Goal: Use online tool/utility: Use online tool/utility

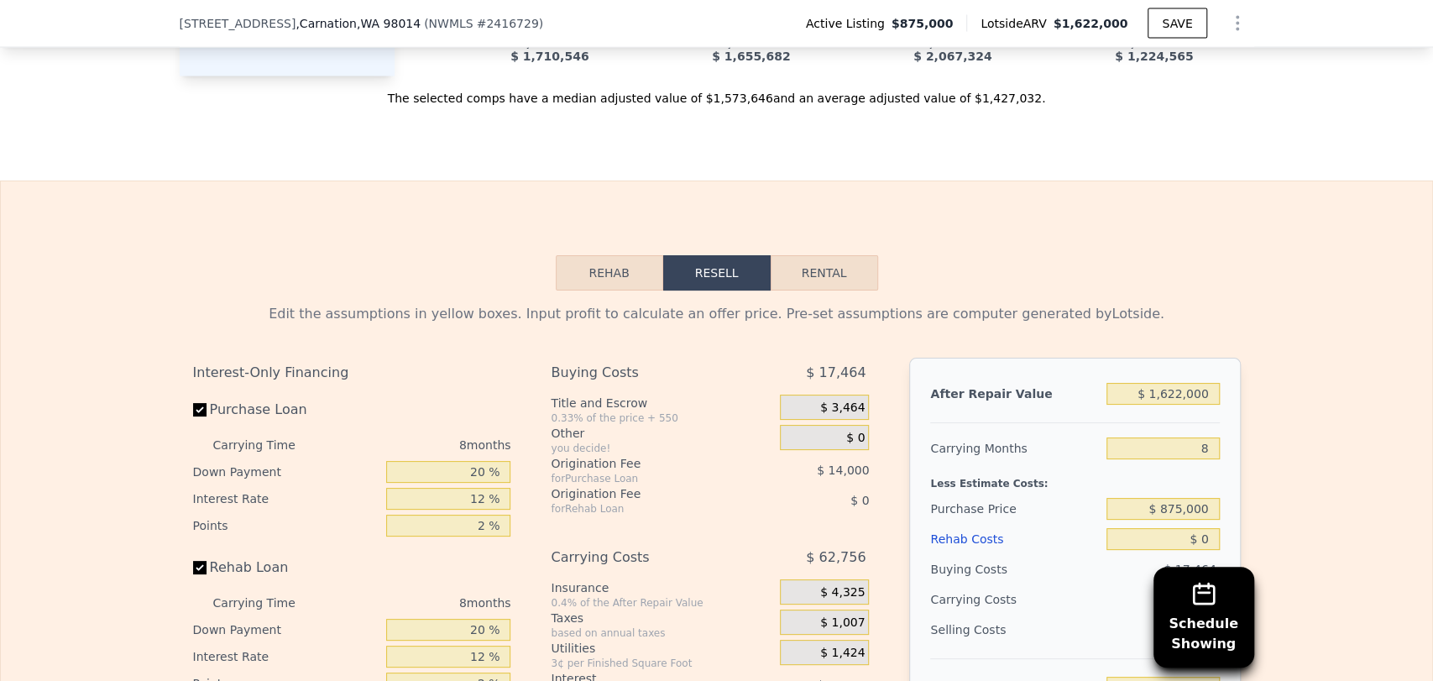
scroll to position [2233, 0]
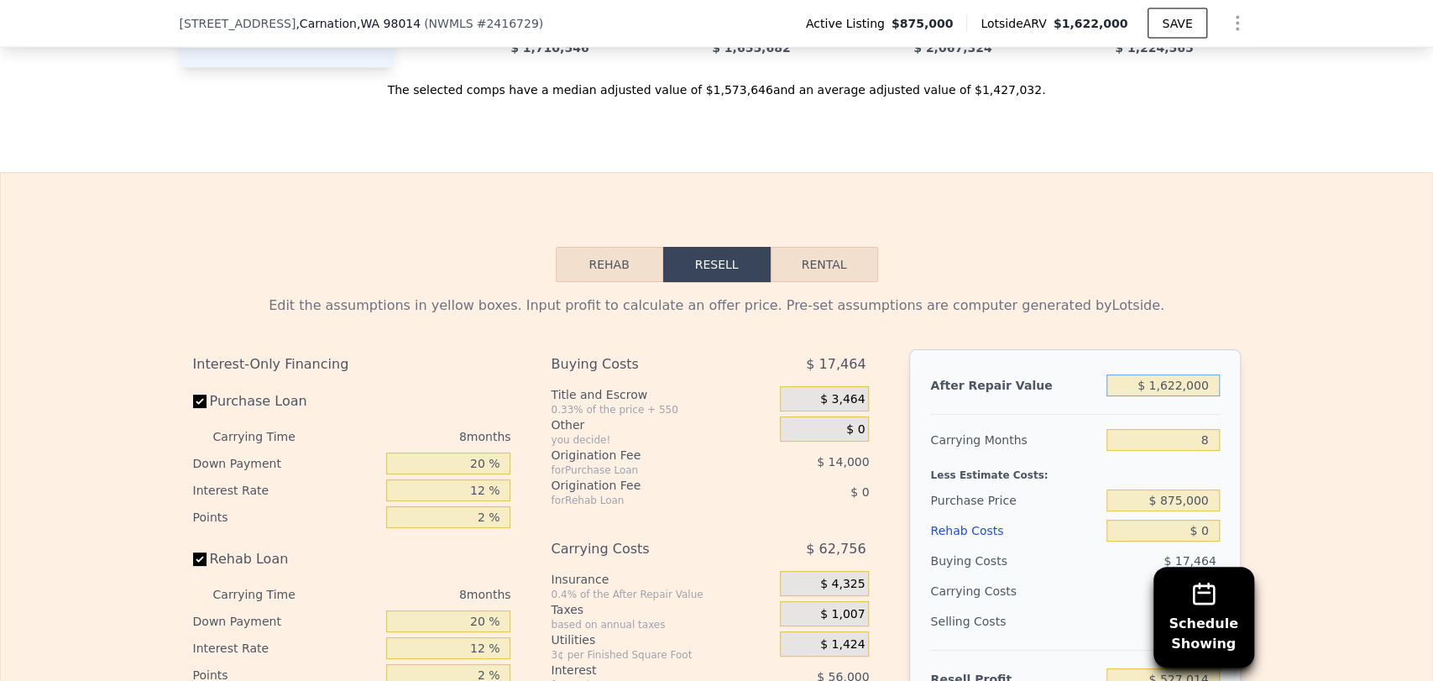
drag, startPoint x: 1161, startPoint y: 412, endPoint x: 1209, endPoint y: 411, distance: 47.9
click at [1209, 396] on input "$ 1,622,000" at bounding box center [1163, 386] width 113 height 22
type input "$ 16"
type input "-$ 951,430"
type input "$ 1"
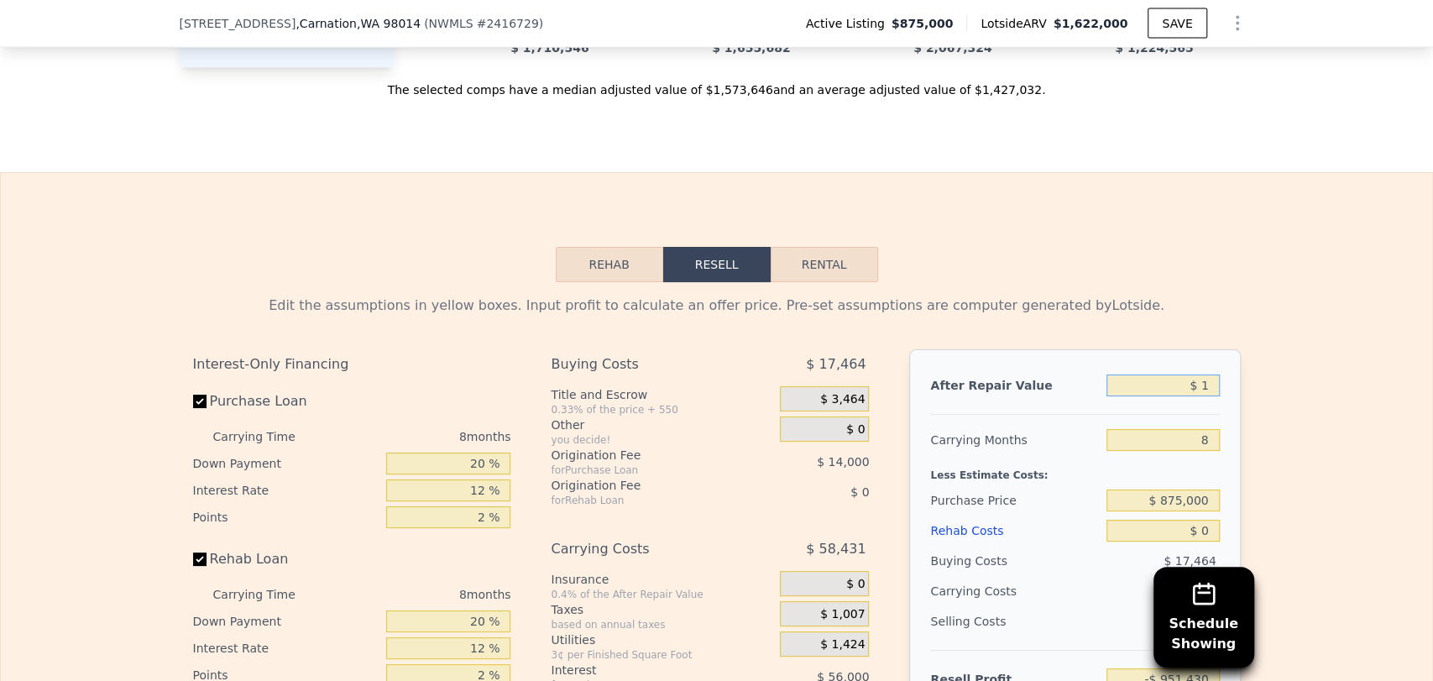
type input "-$ 951,444"
type input "$ 15"
type input "-$ 951,430"
type input "$ 150"
type input "-$ 951,308"
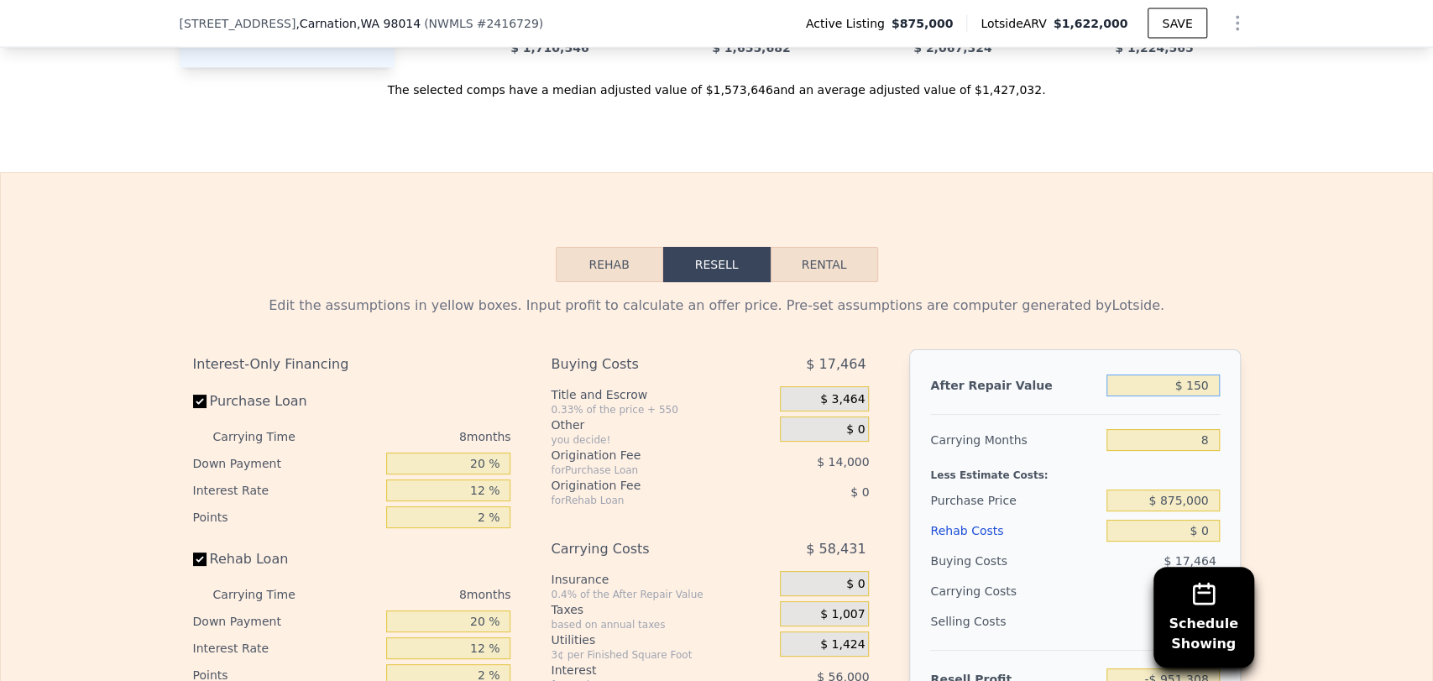
type input "$ 1,500"
type input "-$ 950,079"
type input "$ 15,000"
type input "-$ 937,773"
type input "$ 150,000"
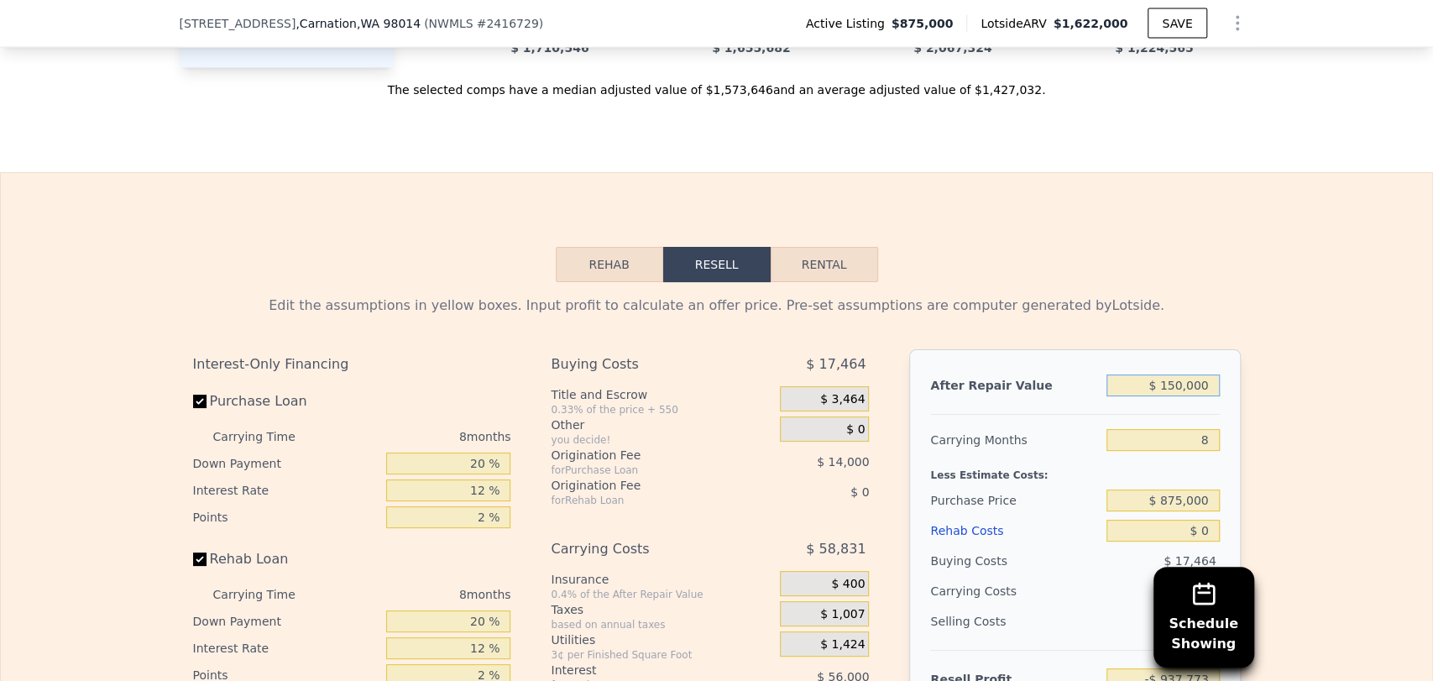
type input "-$ 814,720"
type input "$ 1,500,000"
type input "$ 415,810"
type input "$ 1,500,000"
click at [1261, 494] on div "Edit the assumptions in yellow boxes. Input profit to calculate an offer price.…" at bounding box center [717, 594] width 1432 height 625
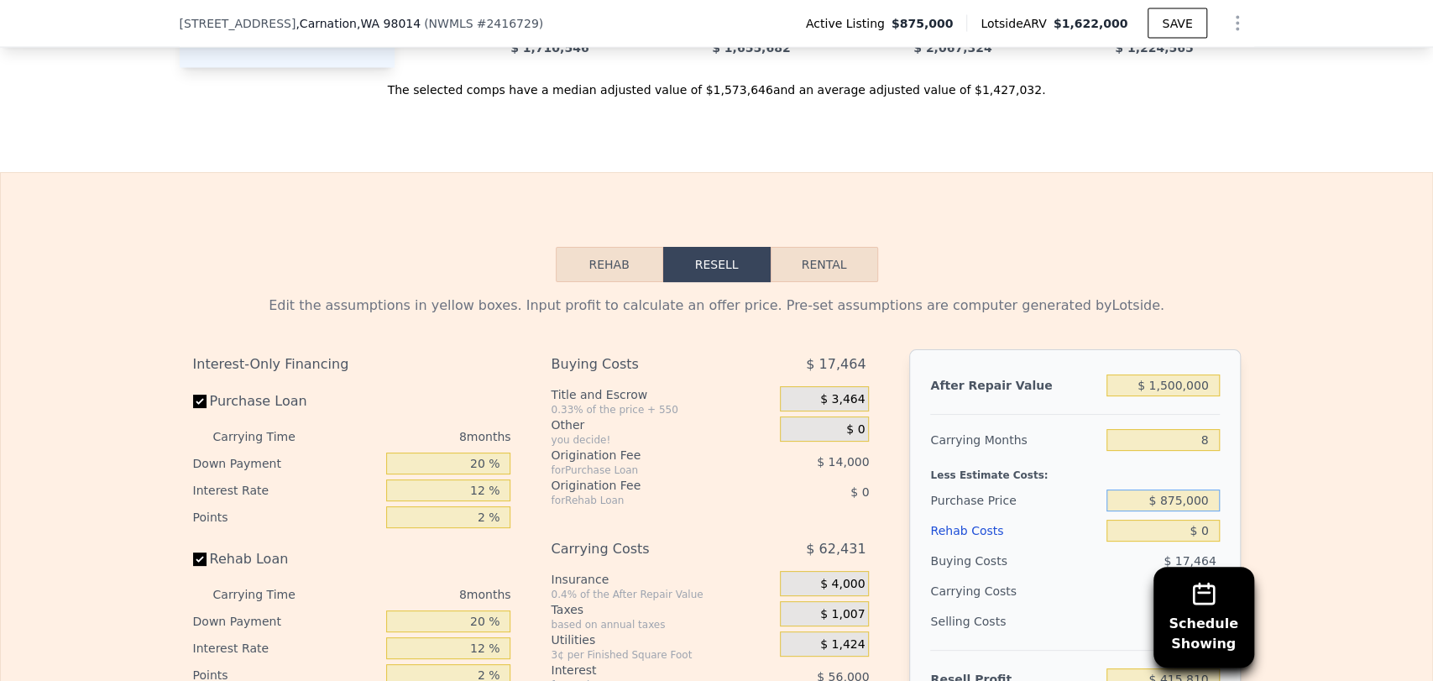
click at [1191, 511] on input "$ 875,000" at bounding box center [1163, 501] width 113 height 22
type input "$ 825,000"
type input "$ 469,977"
click at [1086, 270] on div "Rehab Resell Rental Edit the assumptions in yellow boxes. Input profit to calcu…" at bounding box center [716, 576] width 1433 height 809
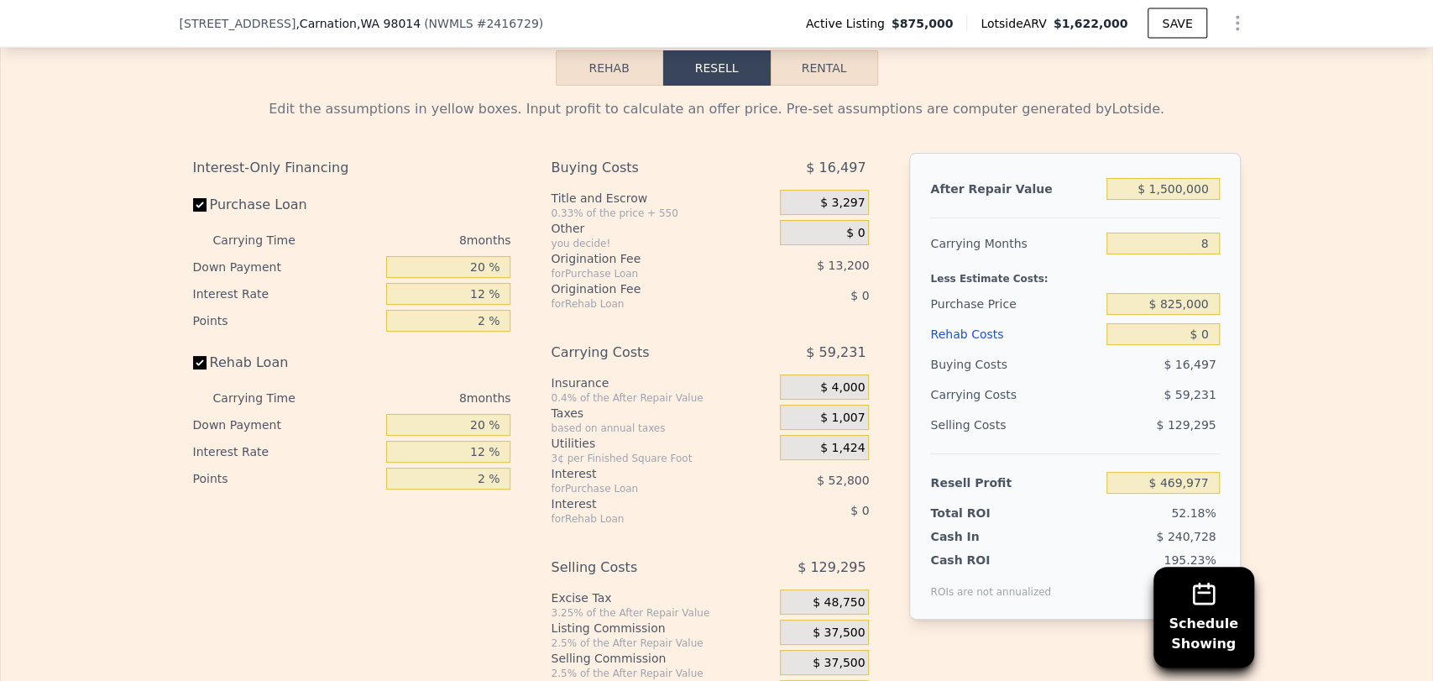
scroll to position [2512, 0]
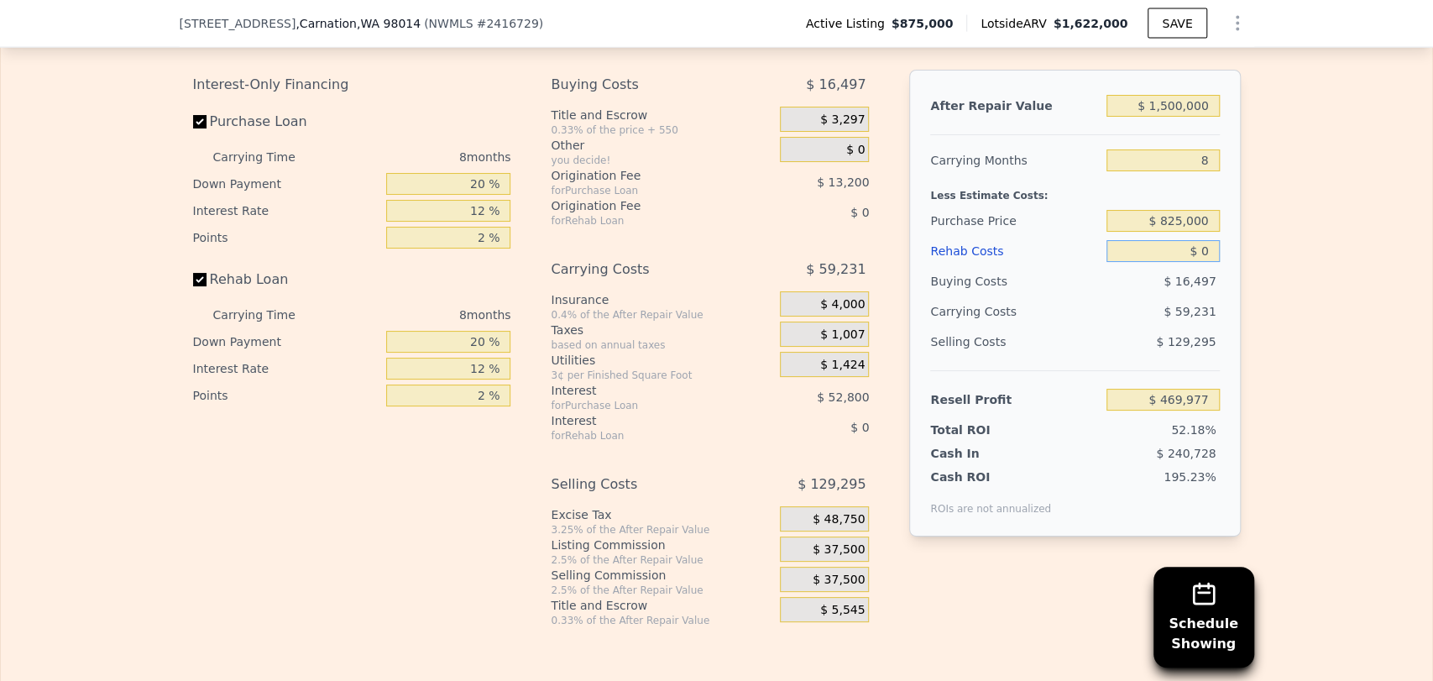
click at [1204, 262] on input "$ 0" at bounding box center [1163, 251] width 113 height 22
type input "$ 3"
type input "$ 469,974"
type input "$ 30"
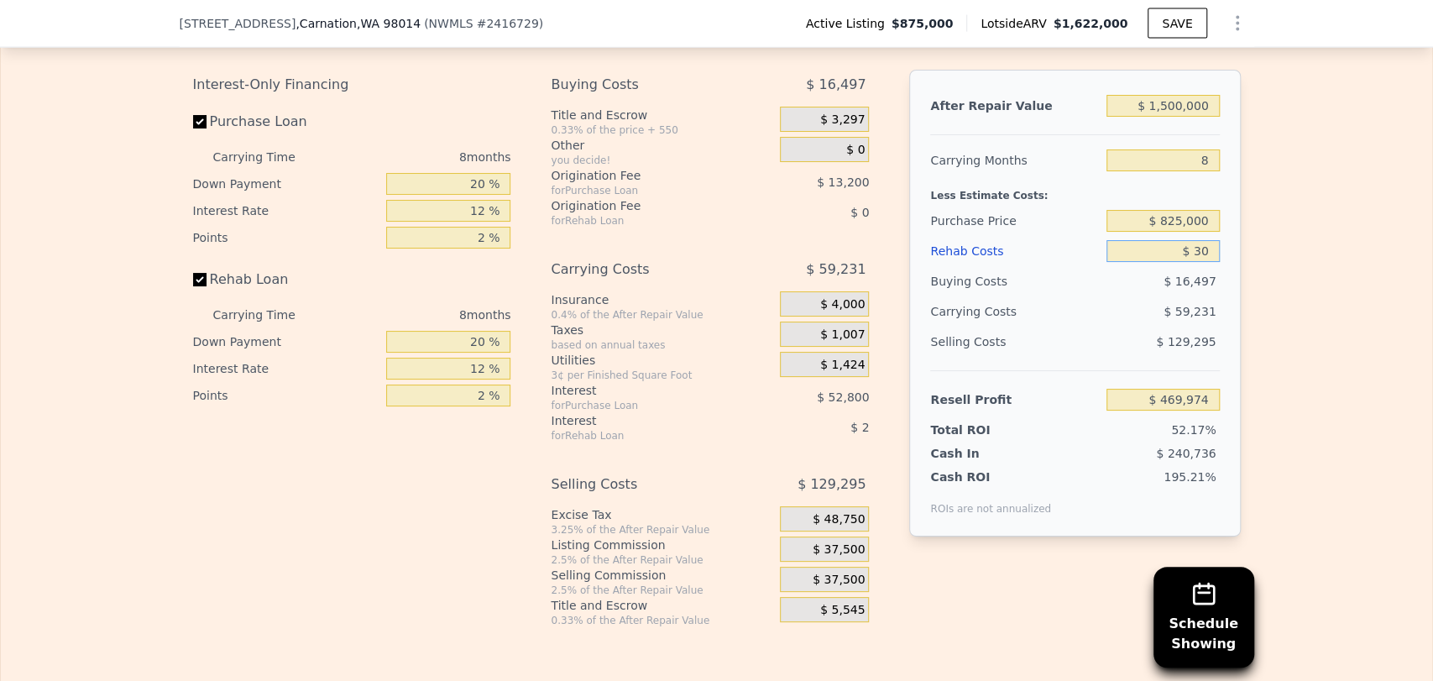
type input "$ 469,947"
type input "$ 300"
type input "$ 469,656"
type input "$ 3,000"
type input "$ 466,737"
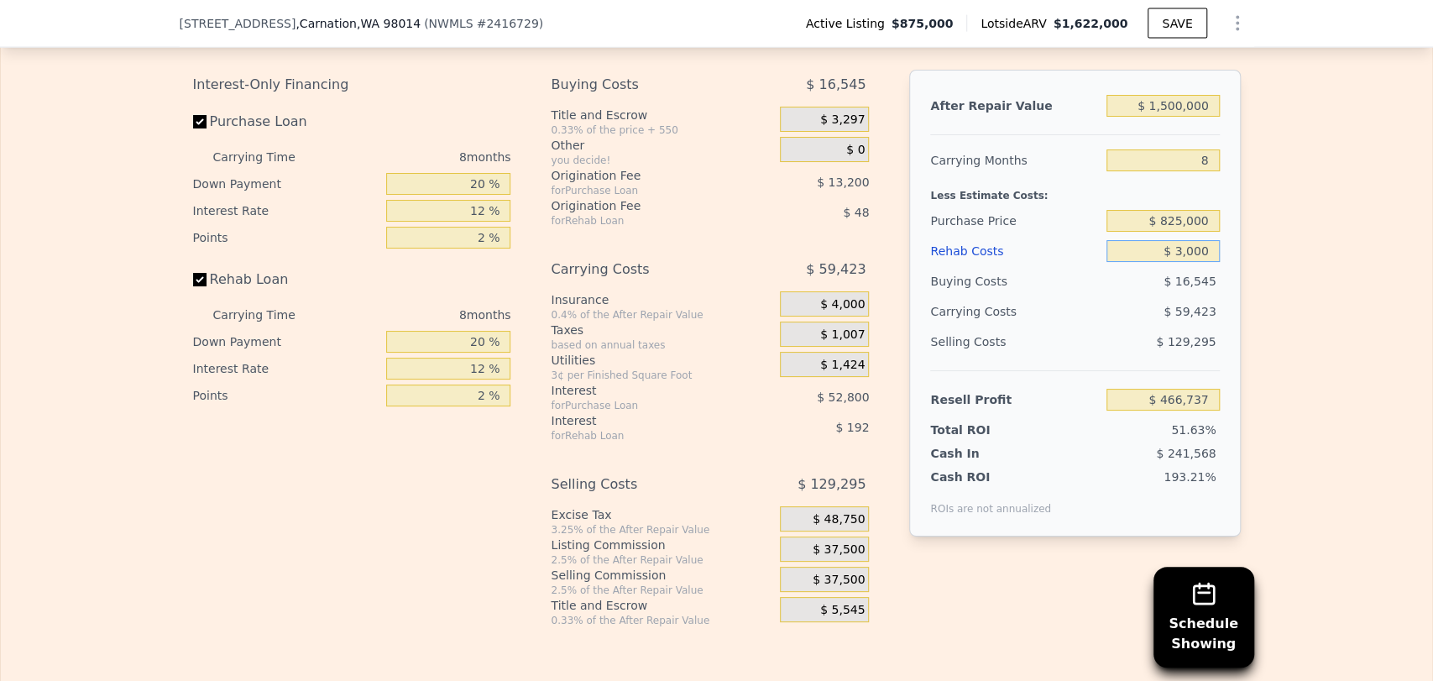
type input "$ 30,000"
type input "$ 437,577"
type input "$ 300,000"
type input "$ 145,977"
type input "$ 300,000"
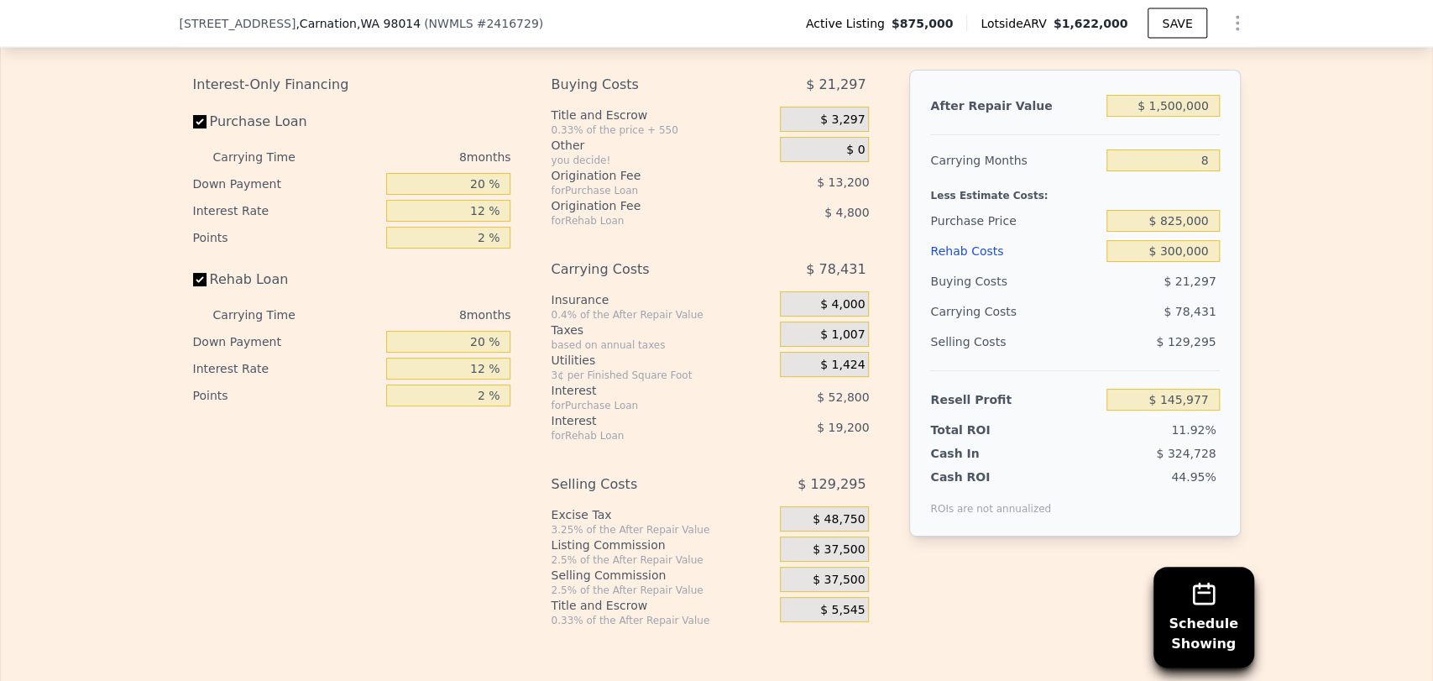
click at [1010, 266] on div "Rehab Costs" at bounding box center [1015, 251] width 170 height 30
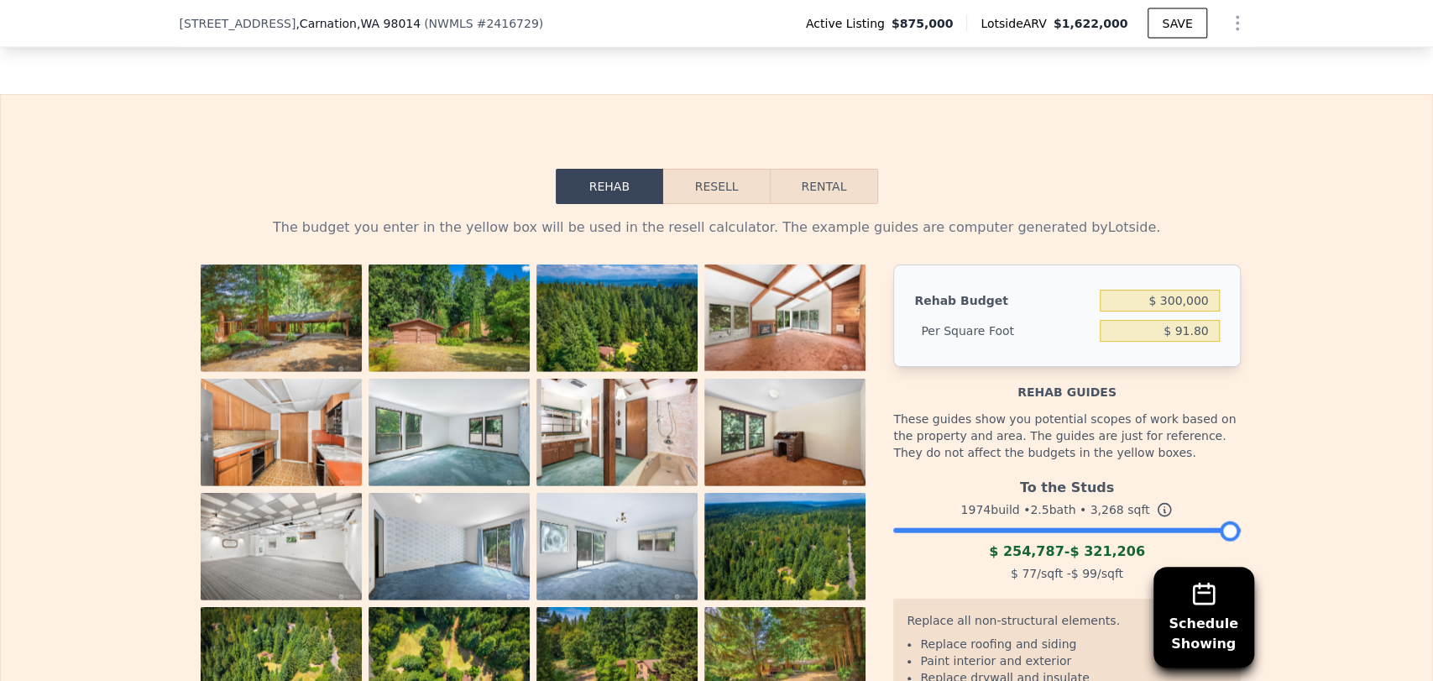
scroll to position [2233, 0]
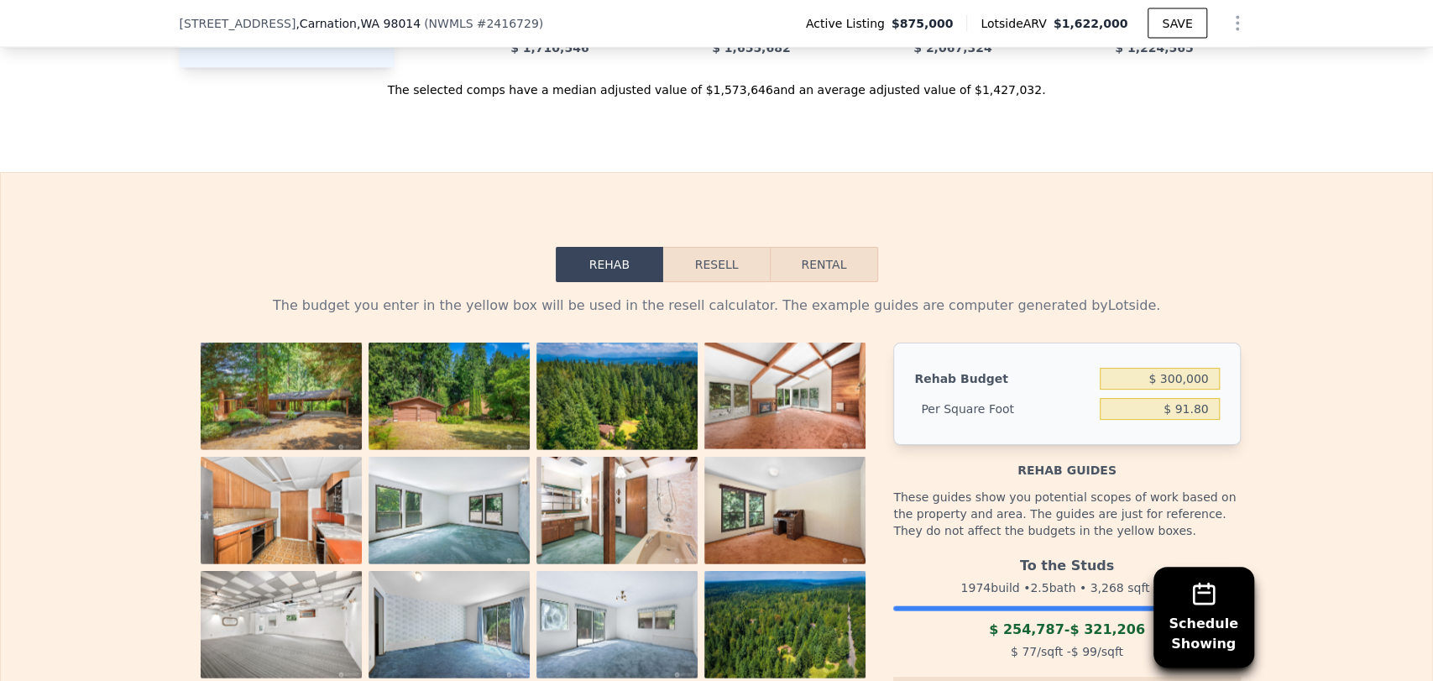
click at [705, 282] on button "Resell" at bounding box center [716, 264] width 107 height 35
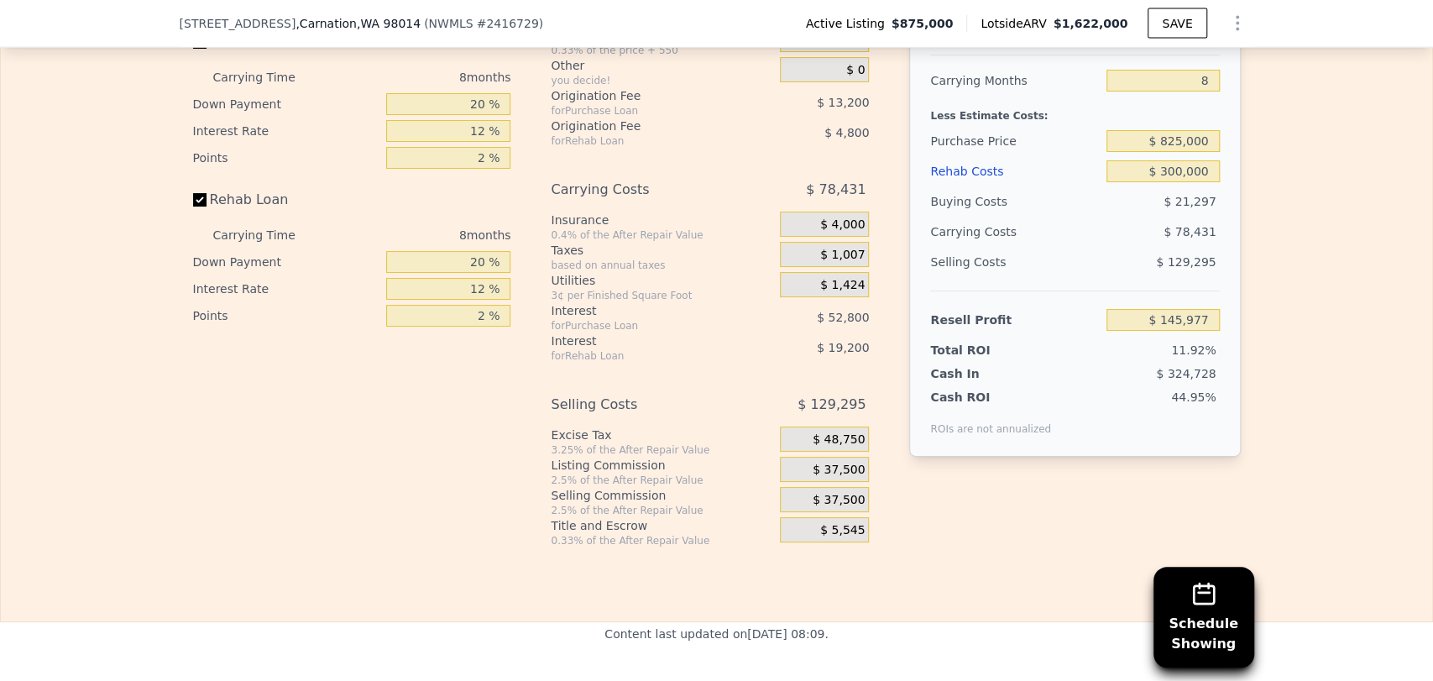
scroll to position [2607, 0]
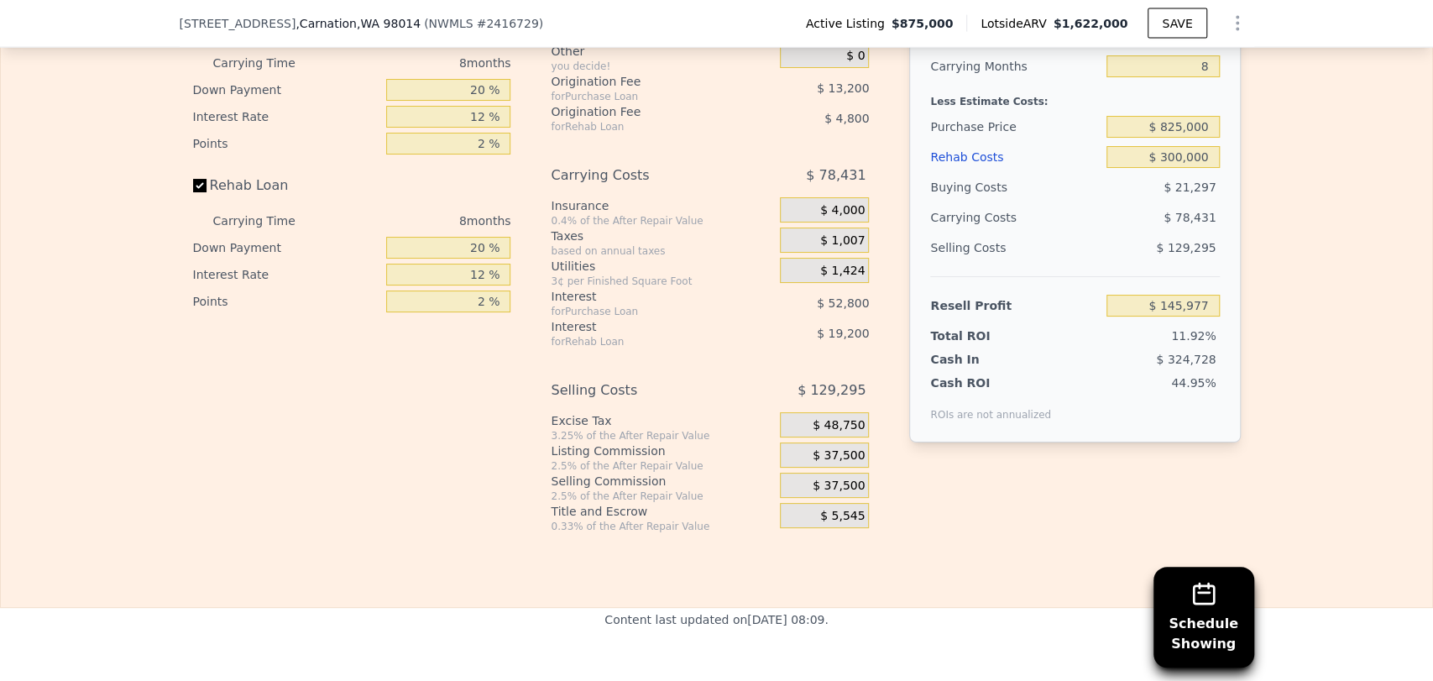
click at [1159, 254] on span "$ 129,295" at bounding box center [1186, 247] width 60 height 13
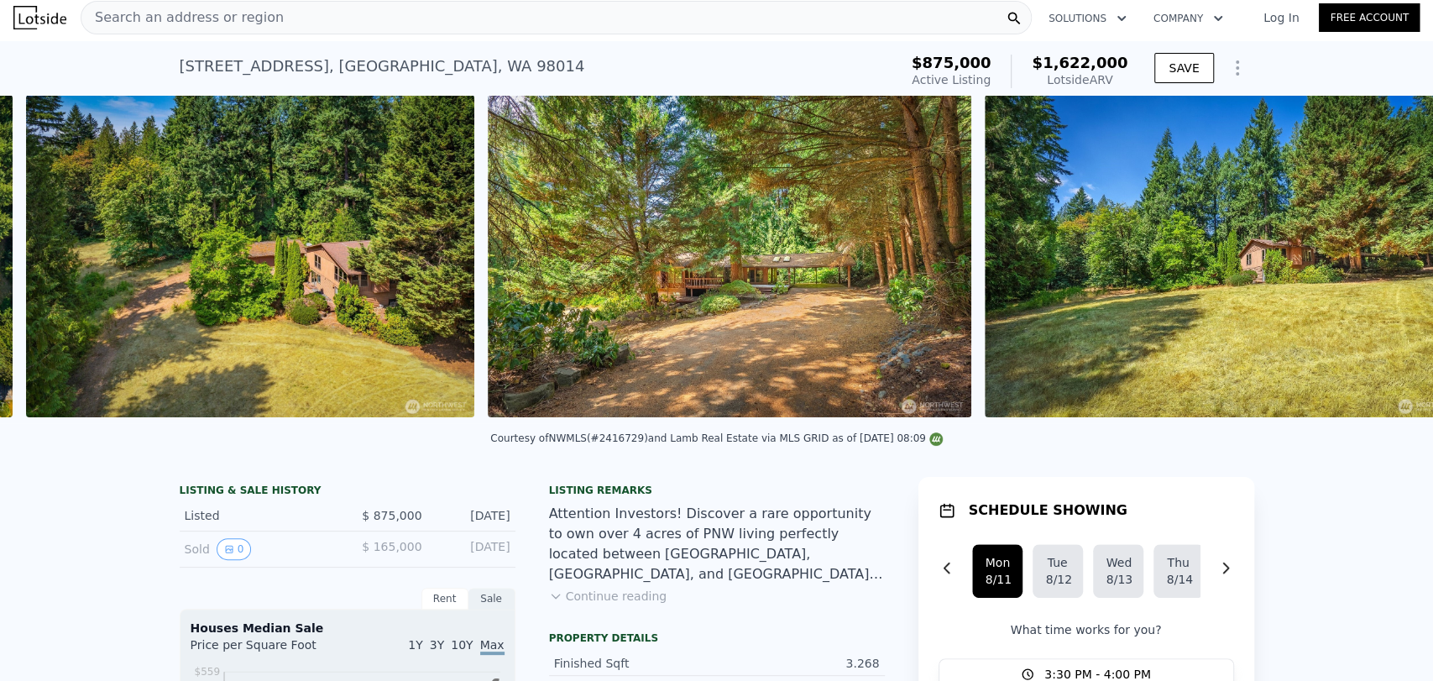
scroll to position [0, 7531]
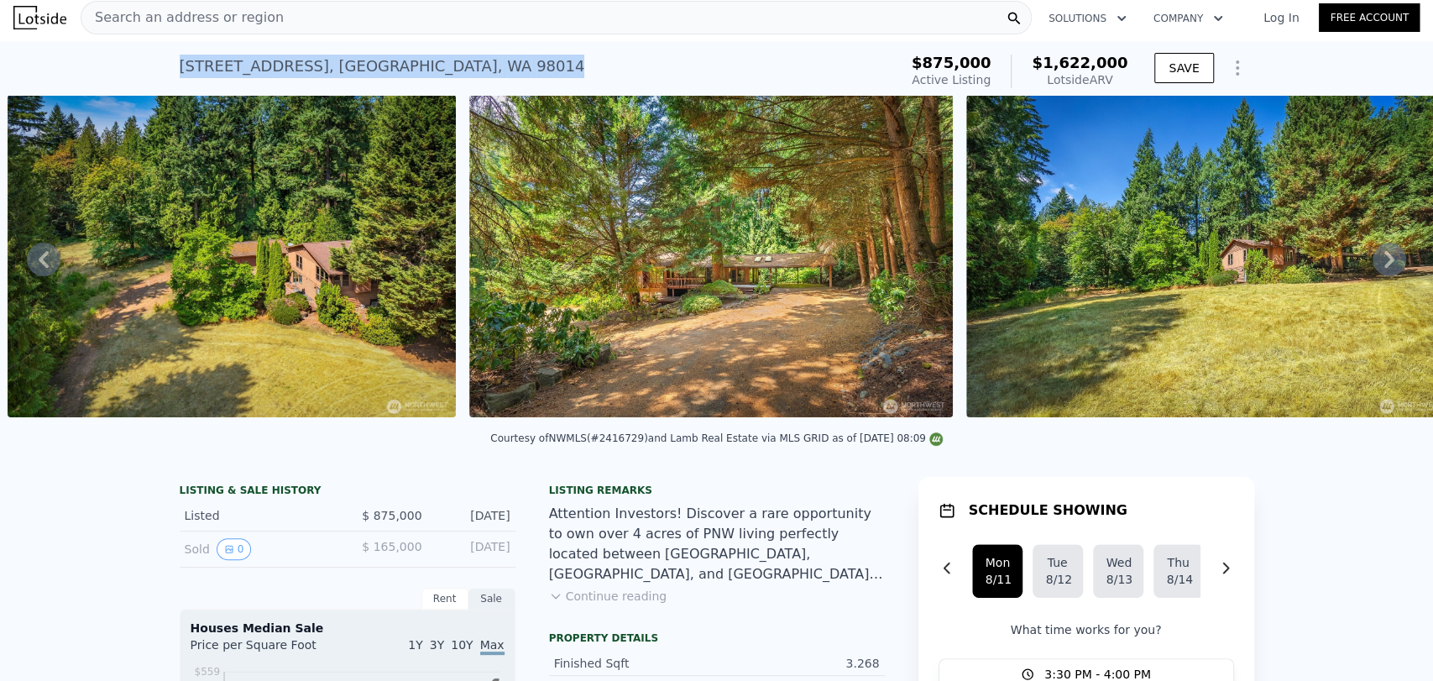
drag, startPoint x: 542, startPoint y: 65, endPoint x: 168, endPoint y: 60, distance: 373.7
click at [168, 60] on div "[STREET_ADDRESS] Active at $875k (~ARV $1.622m ) $875,000 Active Listing $1,622…" at bounding box center [716, 68] width 1433 height 54
copy div "[STREET_ADDRESS]"
